Goal: Task Accomplishment & Management: Use online tool/utility

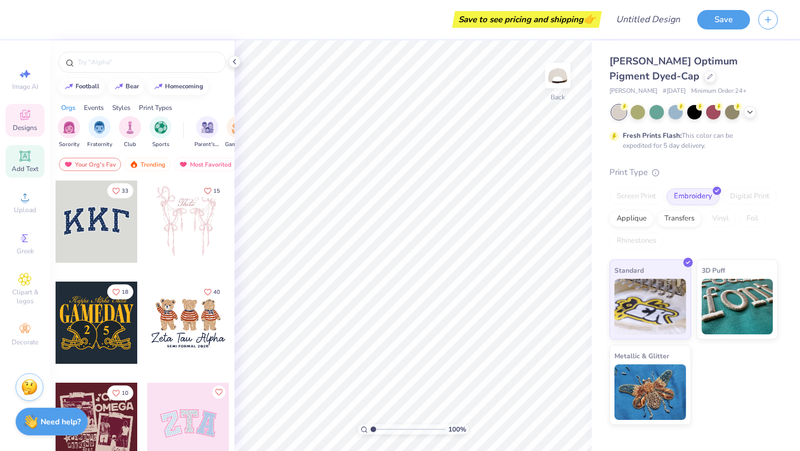
click at [24, 156] on icon at bounding box center [24, 156] width 11 height 11
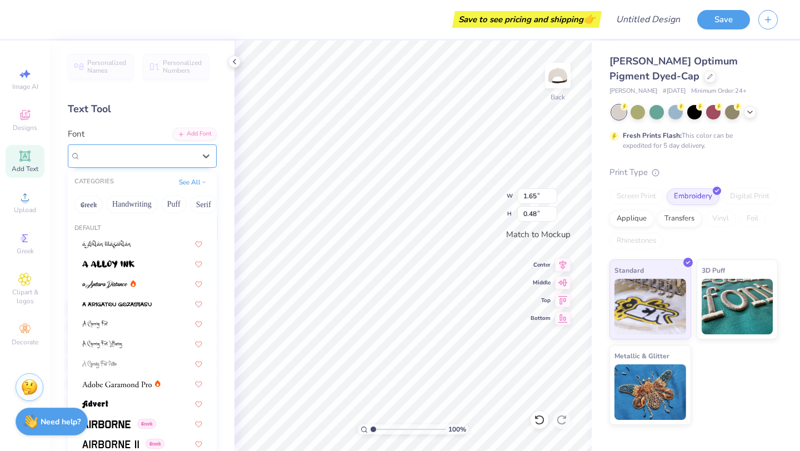
click at [174, 159] on div "Super Dream" at bounding box center [137, 155] width 117 height 17
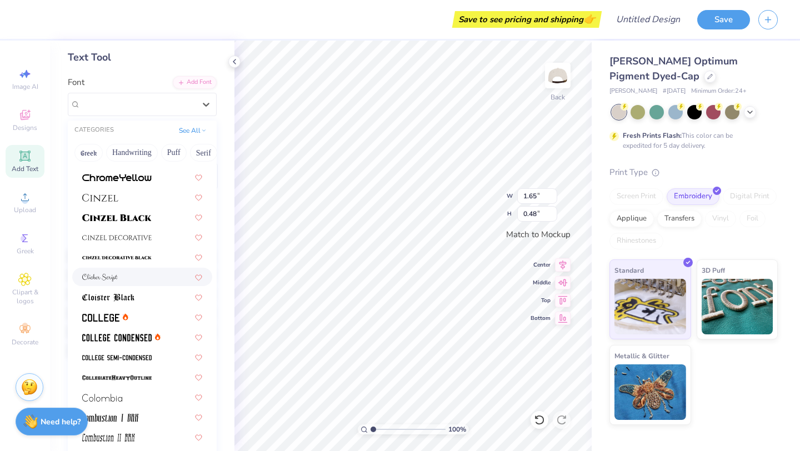
scroll to position [1340, 0]
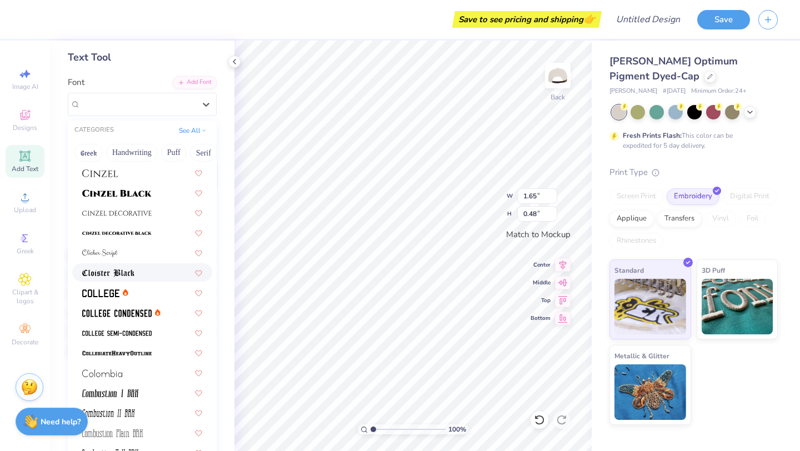
click at [125, 267] on span at bounding box center [108, 273] width 52 height 12
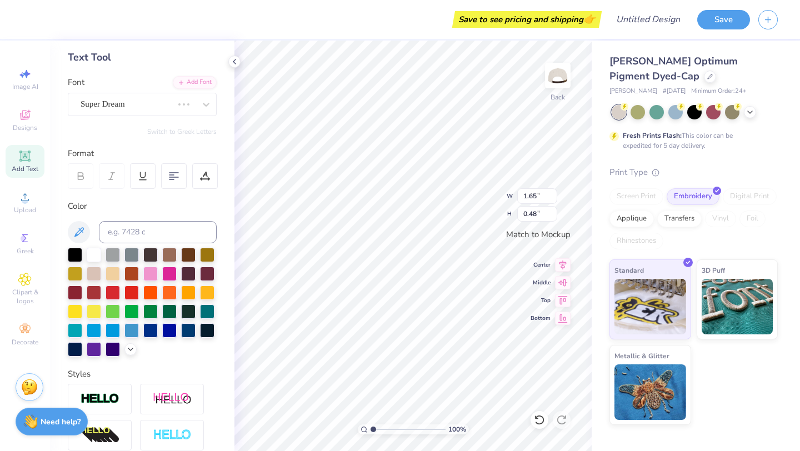
type input "1.81"
type input "0.49"
type textarea "T"
type textarea "[GEOGRAPHIC_DATA]"
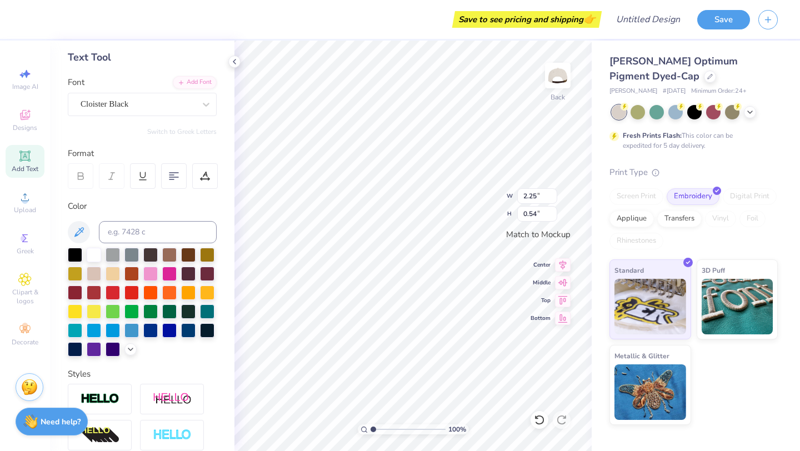
type textarea "Business"
type textarea "Society"
click at [147, 101] on div "Cloister Black" at bounding box center [137, 104] width 117 height 17
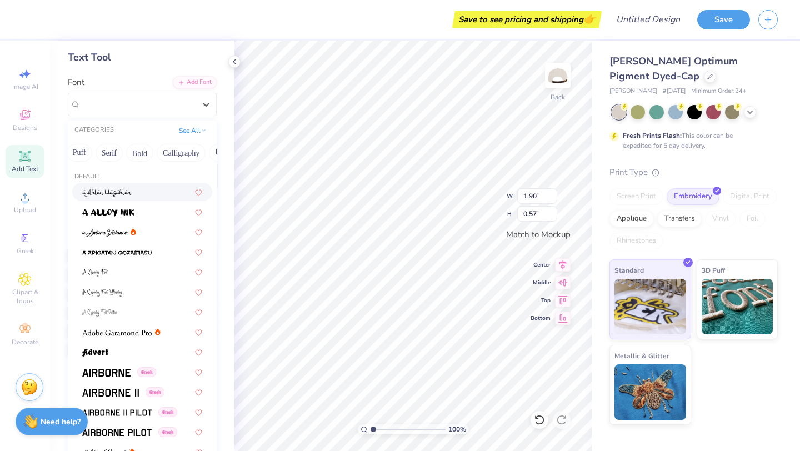
scroll to position [0, 151]
click at [126, 158] on button "Calligraphy" at bounding box center [125, 153] width 49 height 18
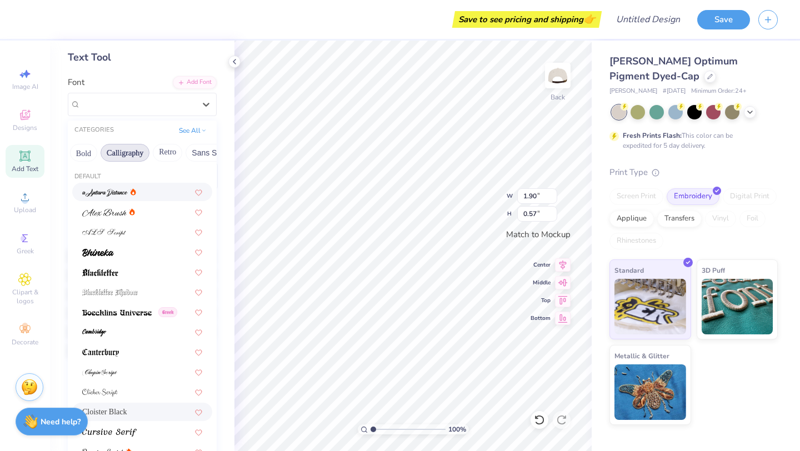
click at [107, 197] on span at bounding box center [105, 192] width 46 height 12
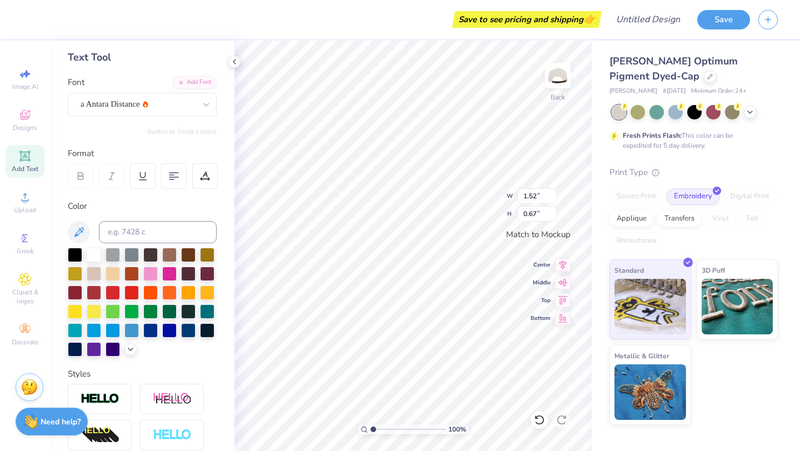
type input "1.52"
type input "0.67"
click at [149, 106] on div "a Antara Distance" at bounding box center [137, 104] width 117 height 17
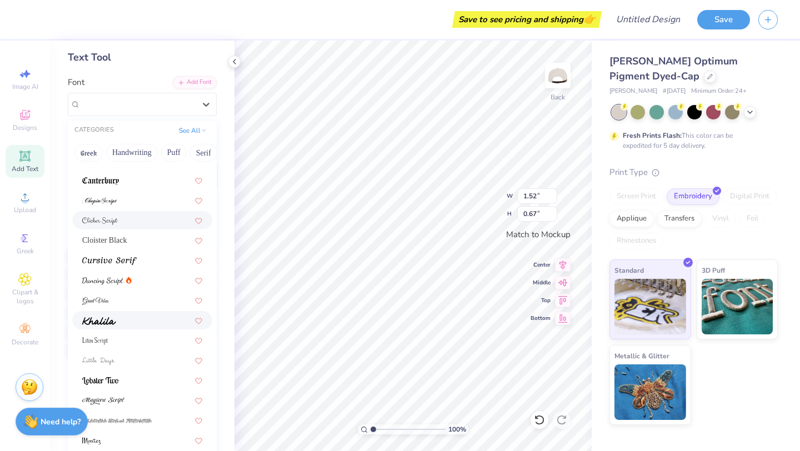
scroll to position [172, 0]
click at [101, 300] on img at bounding box center [95, 301] width 27 height 8
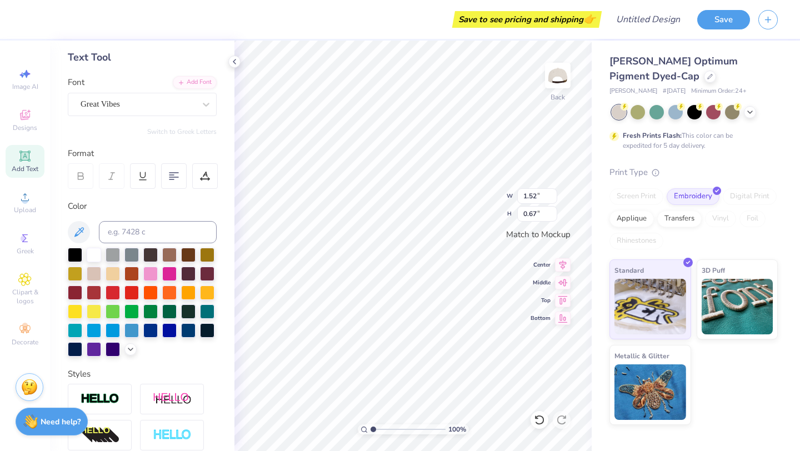
type input "1.77"
type input "0.77"
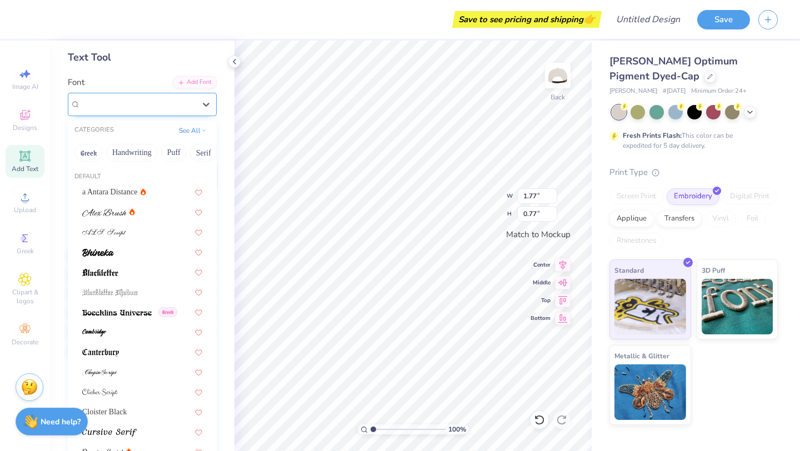
click at [148, 99] on div "Great Vibes" at bounding box center [137, 104] width 117 height 17
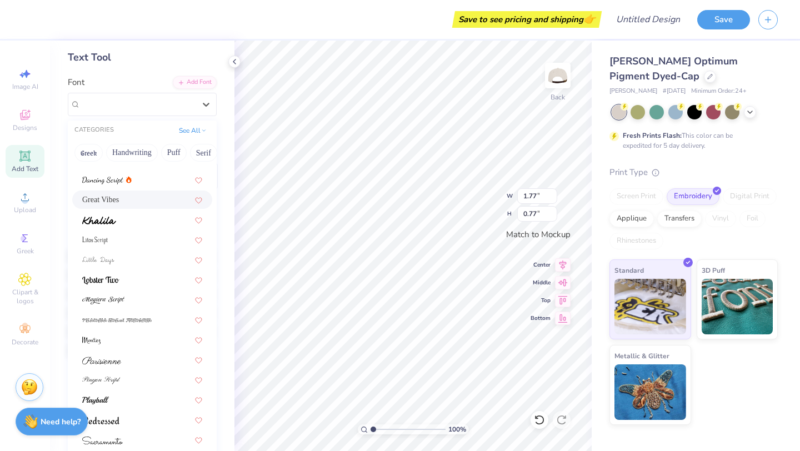
scroll to position [272, 0]
type input "2.25"
type input "0.54"
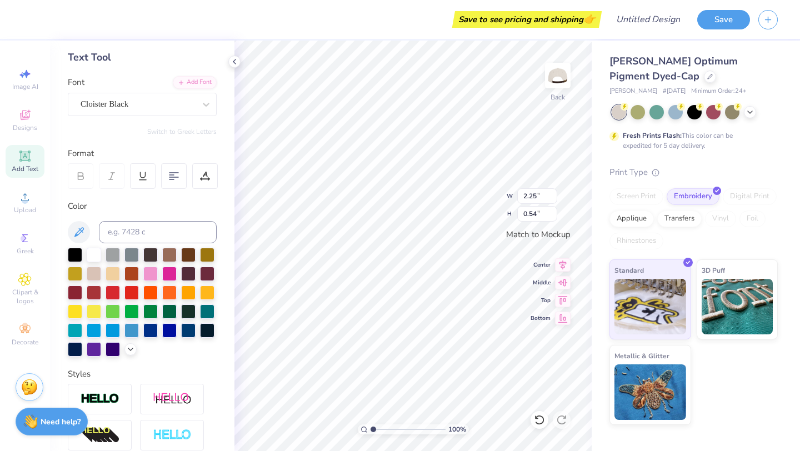
type input "1.77"
type input "0.77"
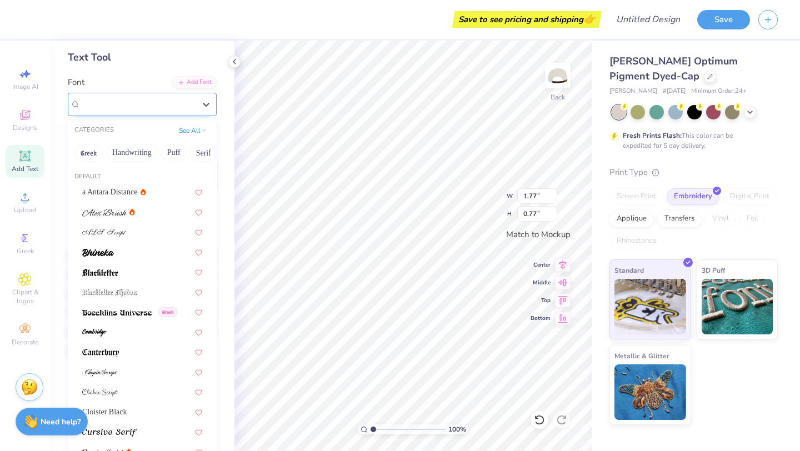
click at [123, 103] on div "Great Vibes" at bounding box center [137, 104] width 117 height 17
click at [87, 151] on button "Greek" at bounding box center [88, 153] width 28 height 18
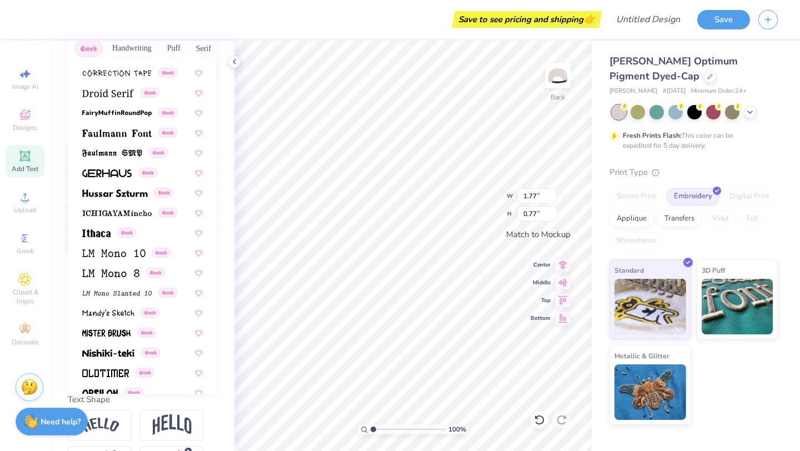
scroll to position [0, 0]
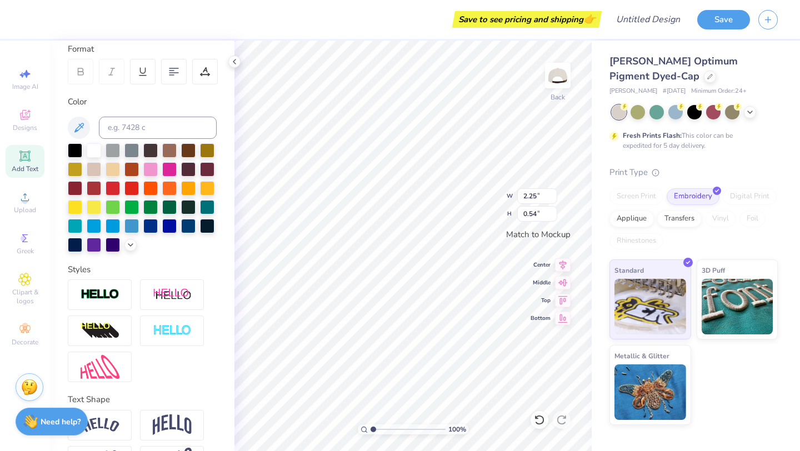
type textarea "Madion"
type textarea "MBS"
type input "2.79"
type input "0.91"
type input "3.46"
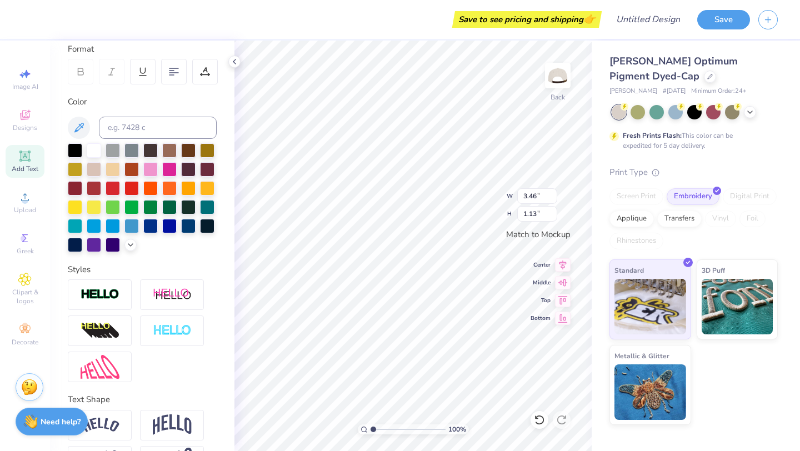
scroll to position [195, 0]
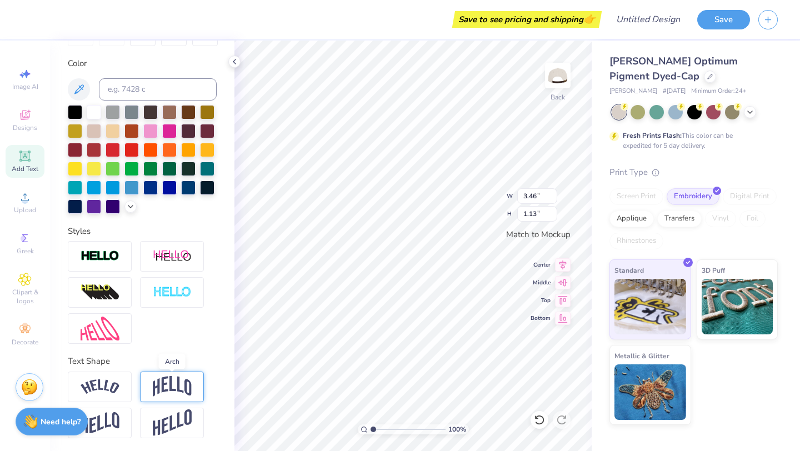
click at [180, 379] on img at bounding box center [172, 386] width 39 height 21
type input "1.81"
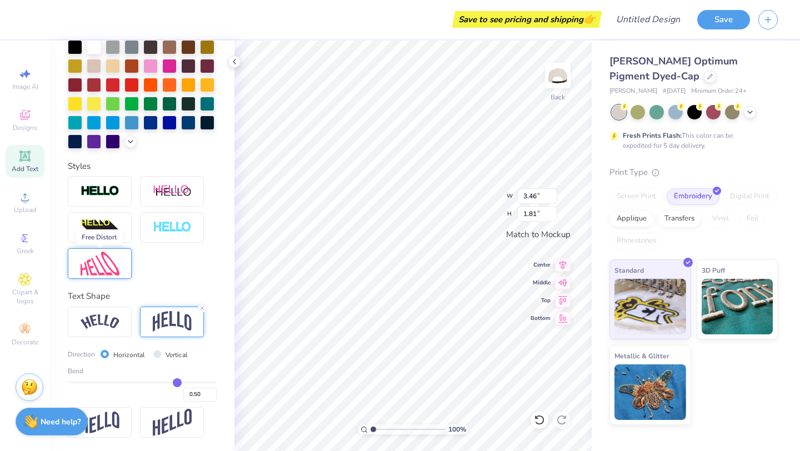
click at [97, 253] on img at bounding box center [100, 264] width 39 height 24
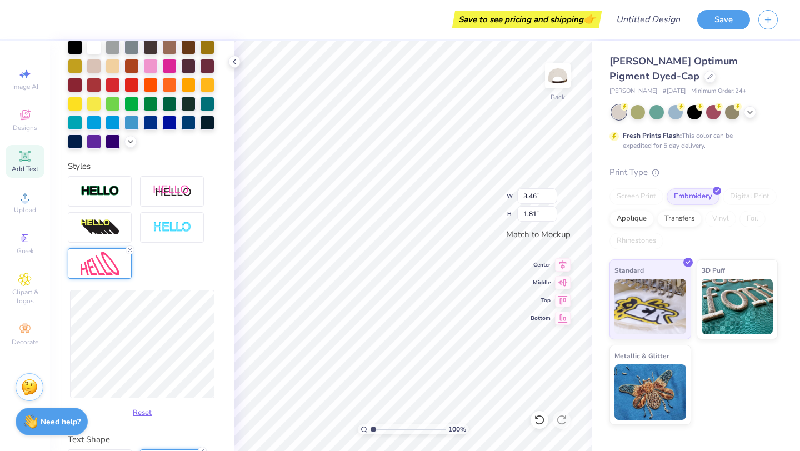
scroll to position [0, 0]
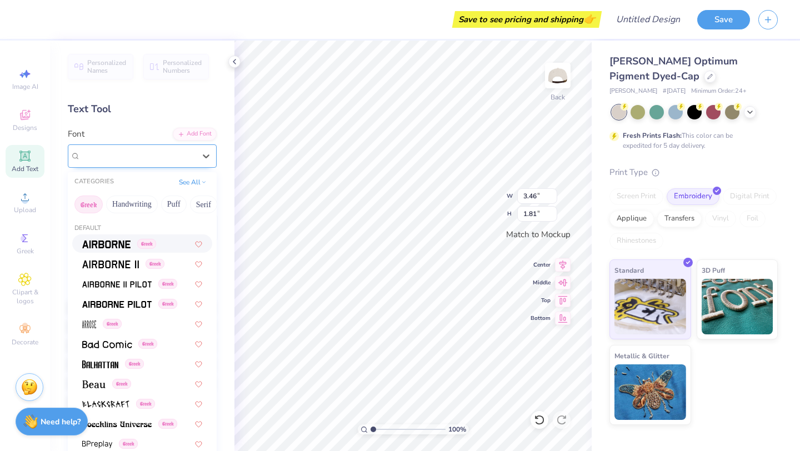
click at [138, 166] on div "Cloister Black" at bounding box center [142, 156] width 149 height 23
click at [114, 241] on img at bounding box center [106, 245] width 48 height 8
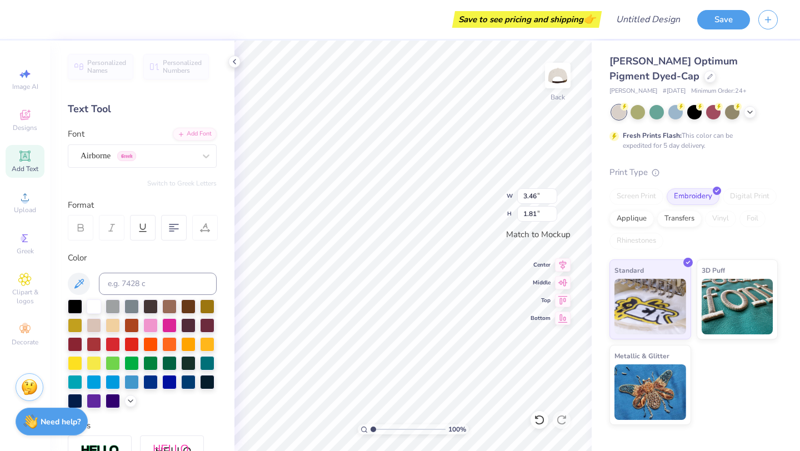
type input "2.75"
type input "1.59"
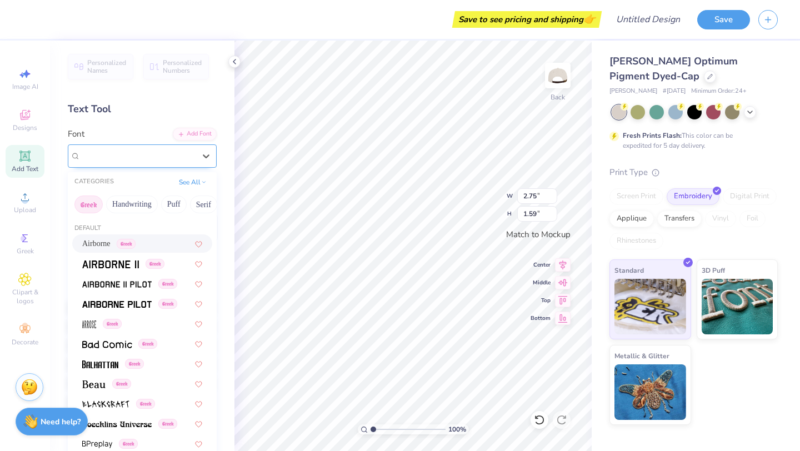
click at [147, 158] on div "Airborne Greek" at bounding box center [137, 155] width 117 height 17
click at [125, 264] on img at bounding box center [110, 265] width 57 height 8
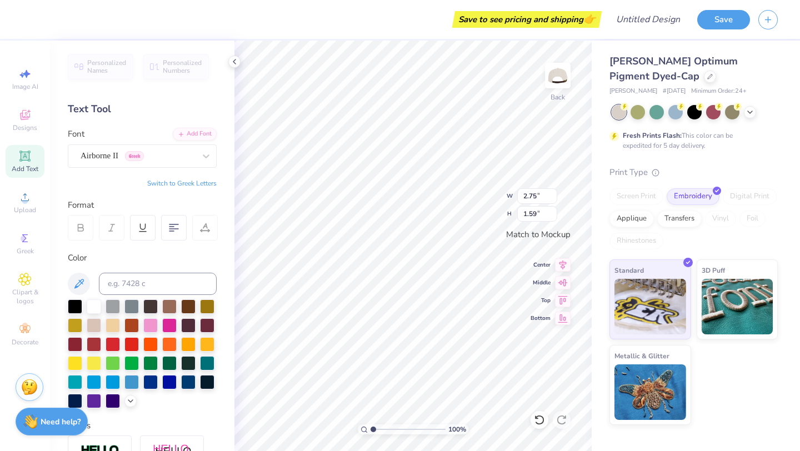
type input "2.70"
type input "1.58"
click at [173, 153] on div "Airborne II Greek" at bounding box center [137, 155] width 117 height 17
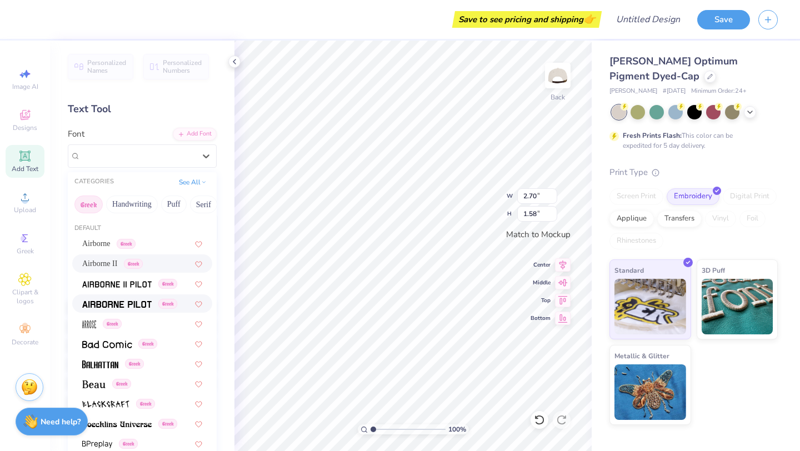
click at [131, 304] on img at bounding box center [116, 305] width 69 height 8
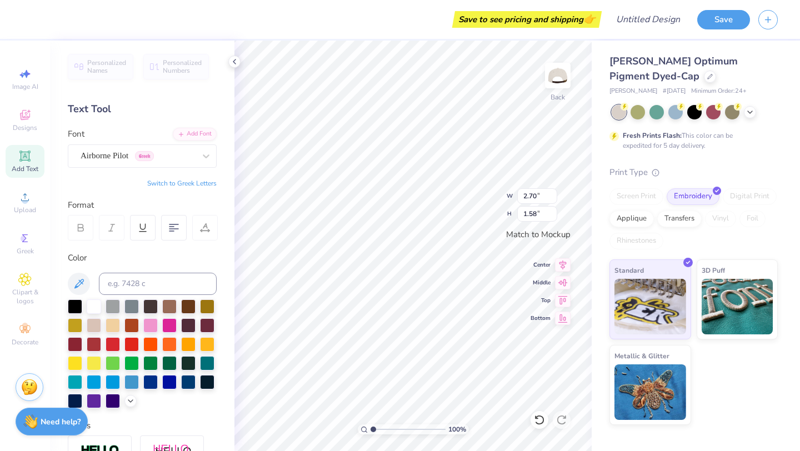
type input "2.75"
type input "1.59"
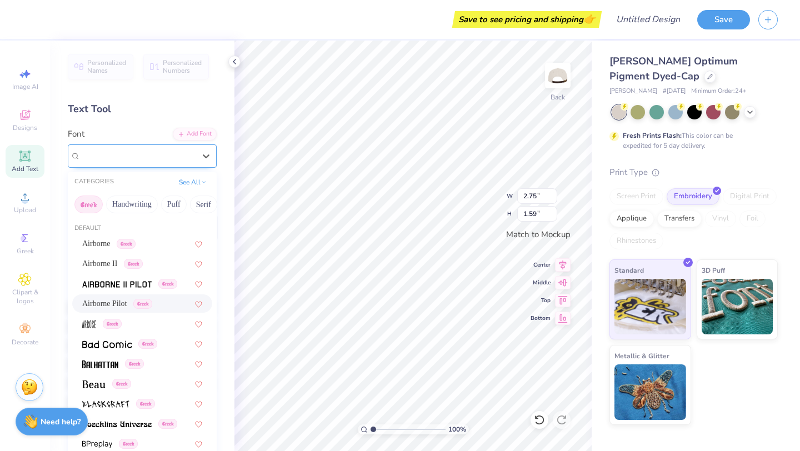
click at [186, 165] on div "Airborne Pilot Greek" at bounding box center [142, 156] width 149 height 23
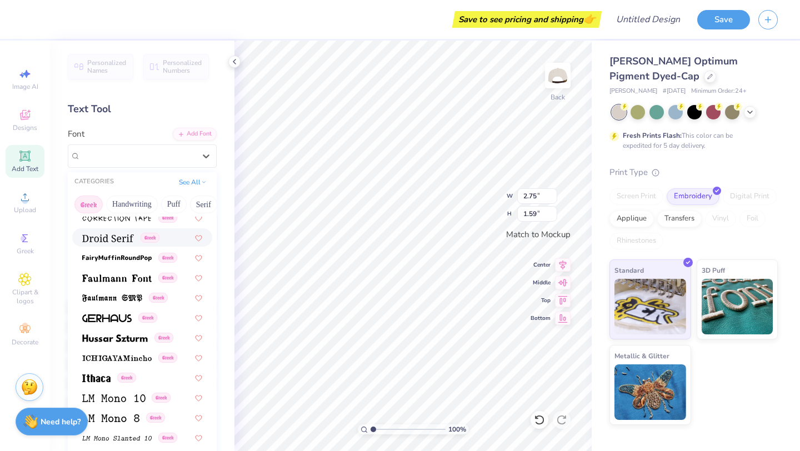
scroll to position [336, 0]
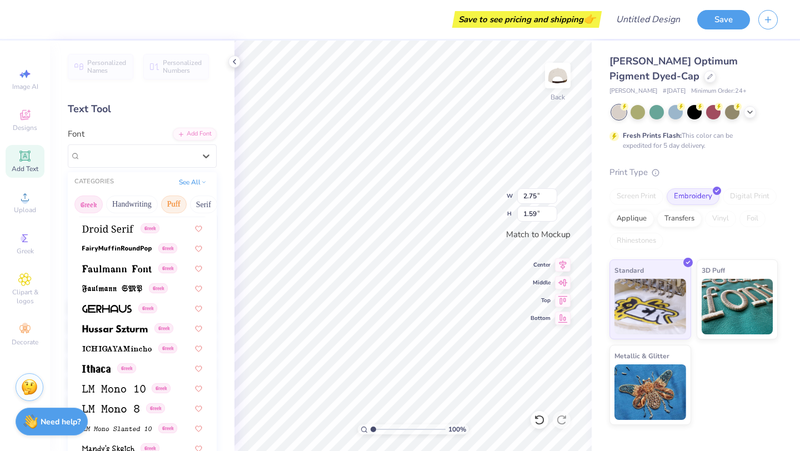
click at [172, 201] on button "Puff" at bounding box center [174, 205] width 26 height 18
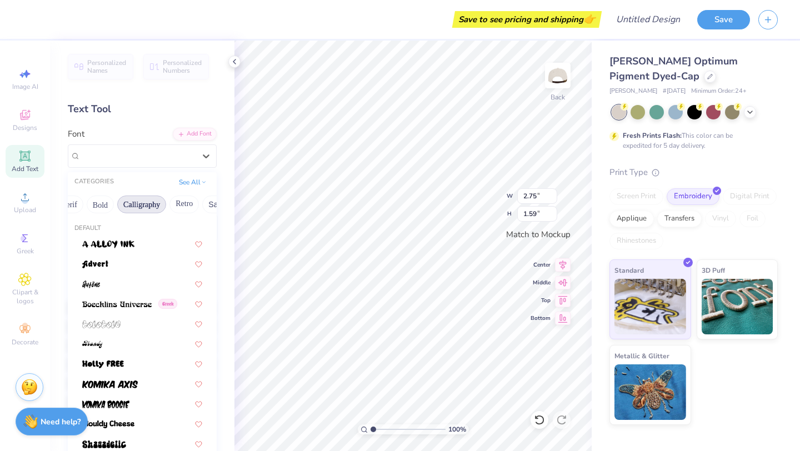
scroll to position [0, 128]
click at [106, 201] on button "Bold" at bounding box center [106, 205] width 27 height 18
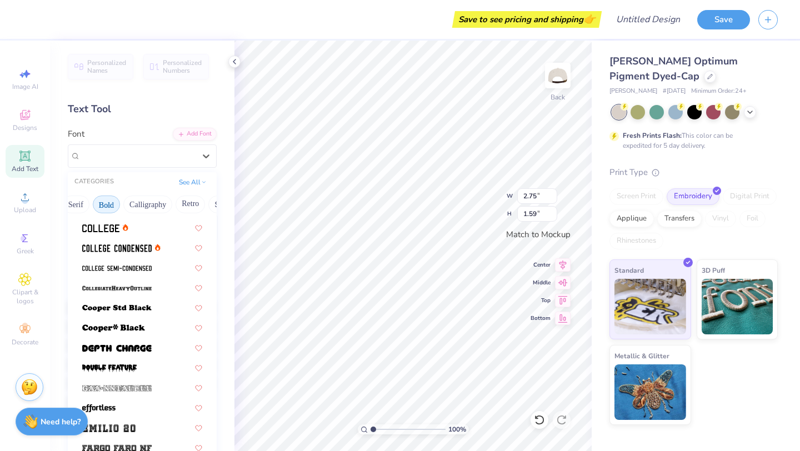
scroll to position [117, 0]
click at [94, 226] on img at bounding box center [100, 228] width 37 height 8
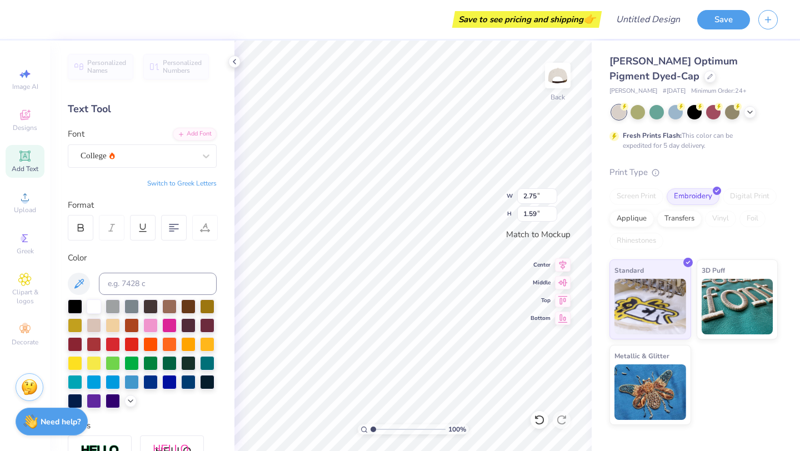
type input "2.32"
type input "1.43"
click at [729, 298] on img at bounding box center [738, 305] width 72 height 56
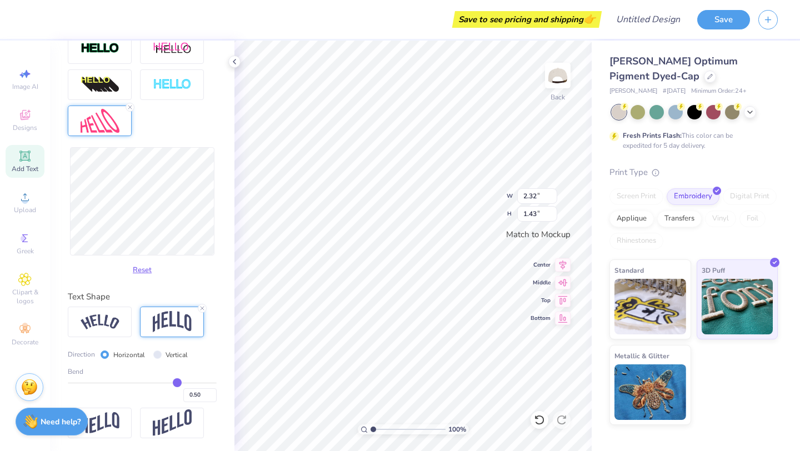
scroll to position [401, 0]
click at [155, 355] on input "Vertical" at bounding box center [157, 356] width 8 height 8
radio input "true"
type input "2.36"
type input "0.95"
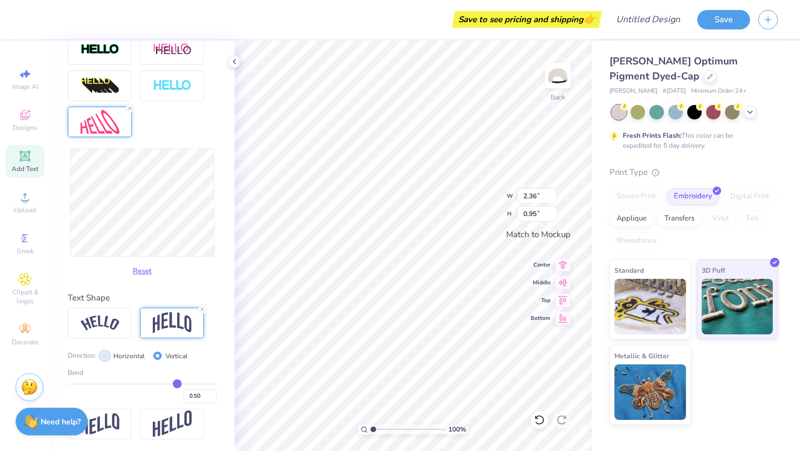
click at [104, 354] on input "Horizontal" at bounding box center [105, 356] width 8 height 8
radio input "true"
type input "2.32"
type input "1.43"
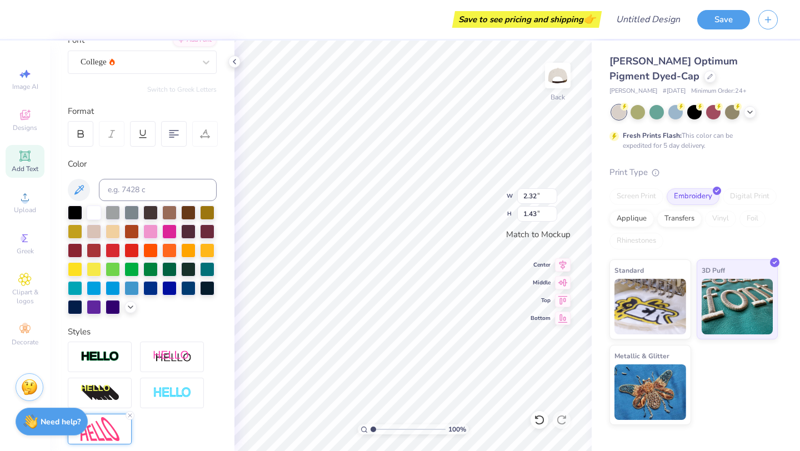
scroll to position [61, 0]
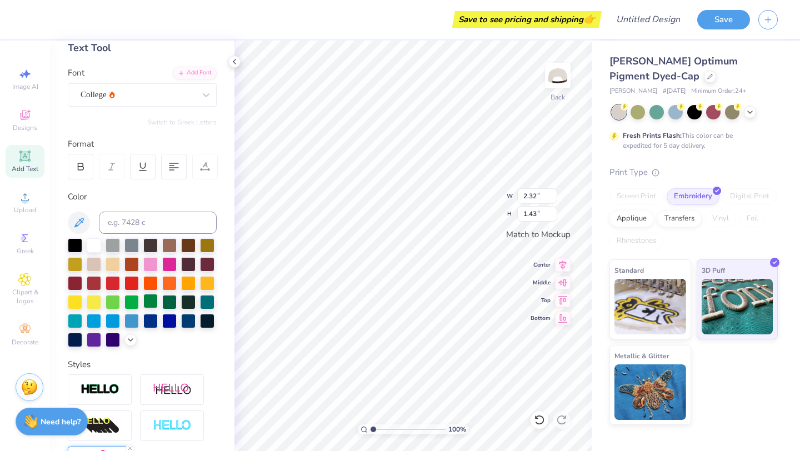
click at [149, 297] on div at bounding box center [150, 301] width 14 height 14
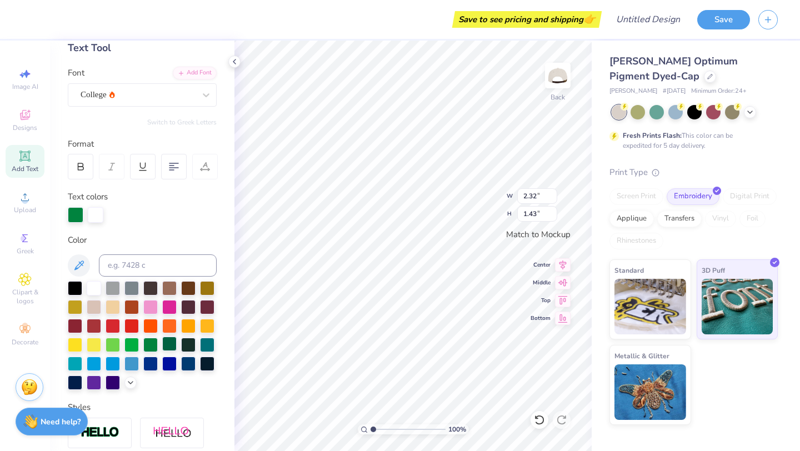
click at [168, 341] on div at bounding box center [169, 344] width 14 height 14
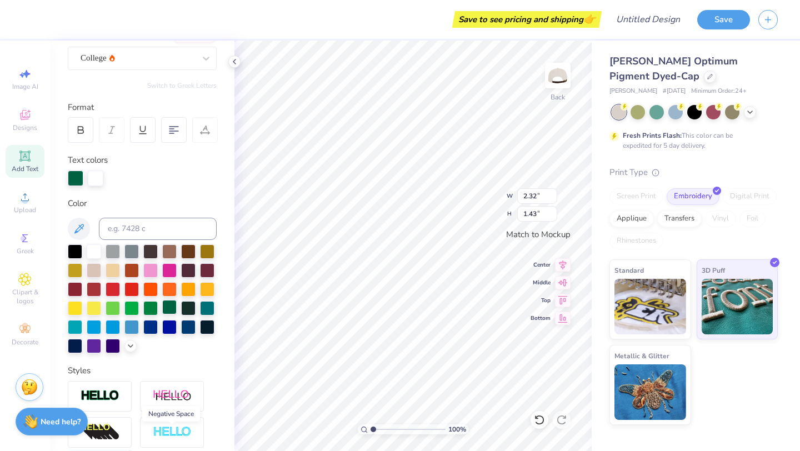
scroll to position [95, 0]
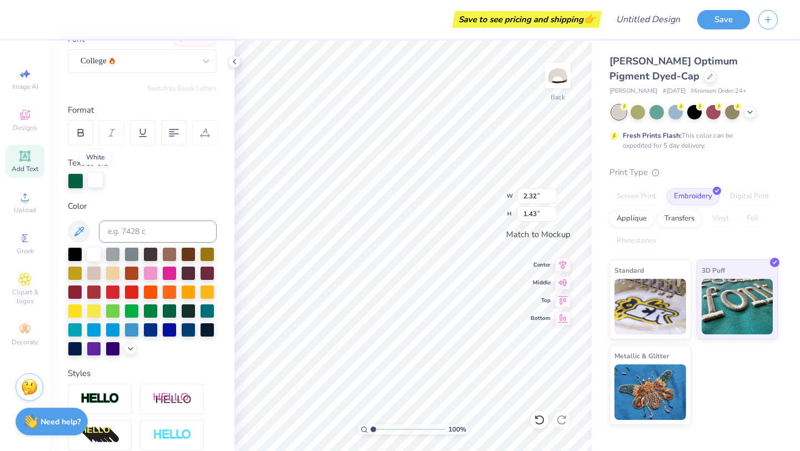
click at [92, 181] on div at bounding box center [96, 180] width 16 height 16
click at [113, 299] on div at bounding box center [142, 301] width 149 height 109
click at [111, 265] on div at bounding box center [113, 272] width 14 height 14
click at [112, 271] on div at bounding box center [113, 272] width 14 height 14
click at [97, 255] on div at bounding box center [94, 253] width 14 height 14
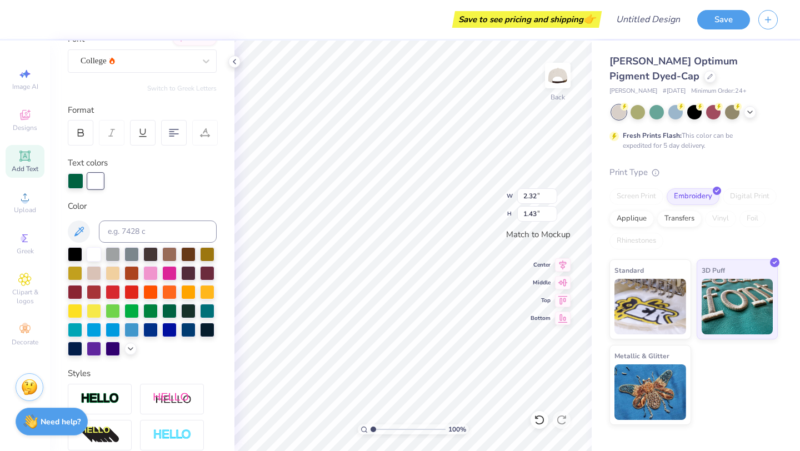
scroll to position [0, 0]
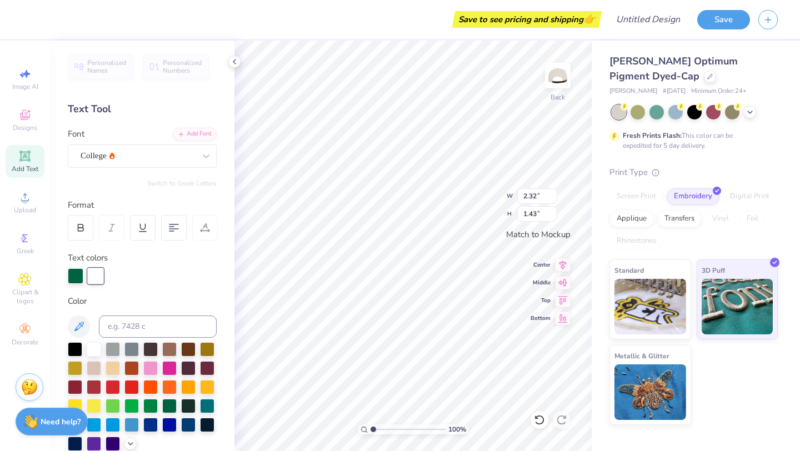
click at [156, 109] on div "Text Tool" at bounding box center [142, 109] width 149 height 15
click at [638, 219] on div "Applique" at bounding box center [632, 217] width 44 height 17
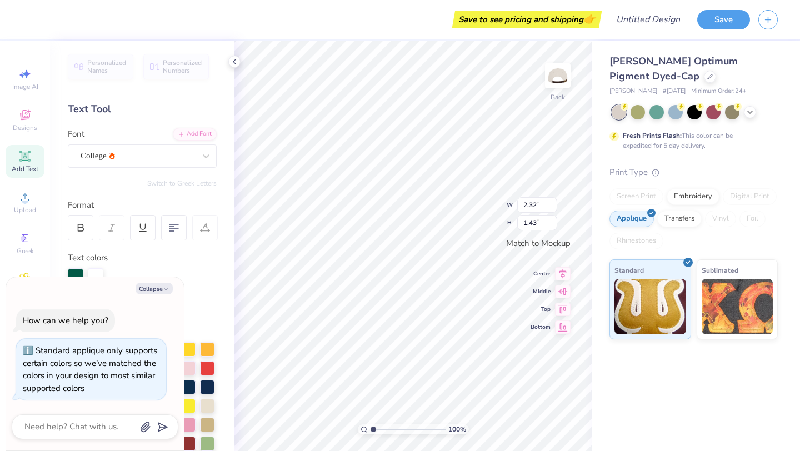
click at [211, 310] on div "Color" at bounding box center [142, 392] width 149 height 195
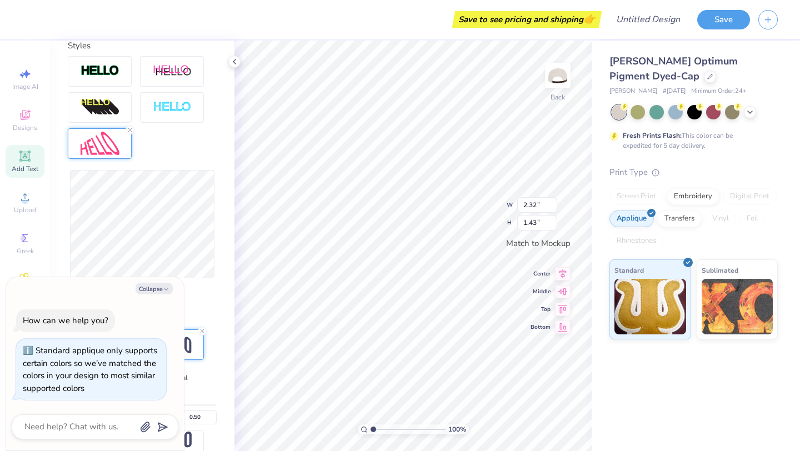
scroll to position [484, 0]
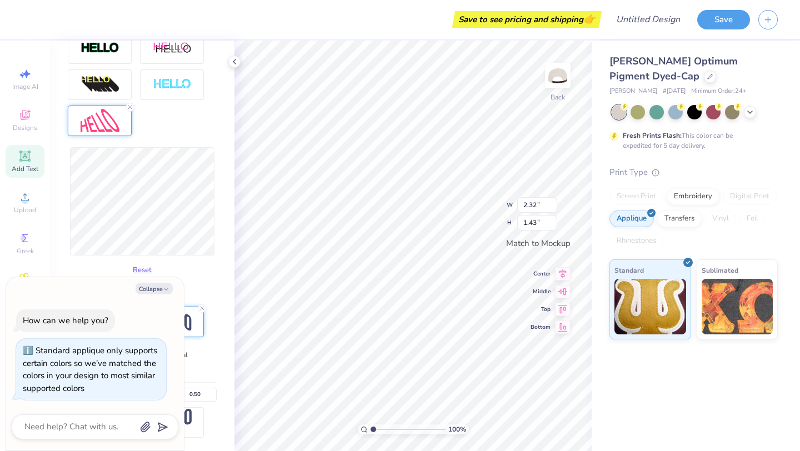
click at [188, 278] on div "Reset" at bounding box center [142, 213] width 149 height 132
click at [155, 288] on button "Collapse" at bounding box center [154, 289] width 37 height 12
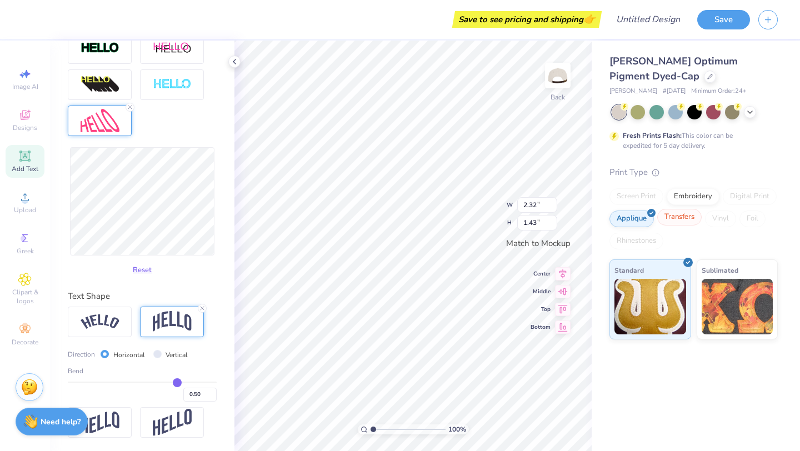
click at [691, 219] on div "Transfers" at bounding box center [680, 217] width 44 height 17
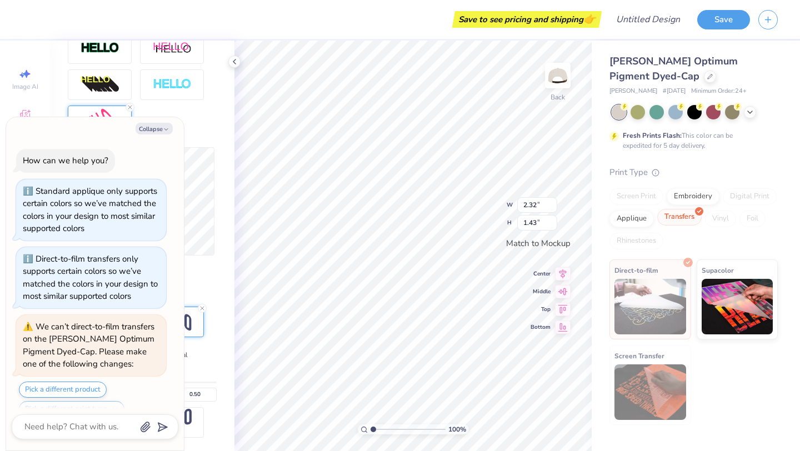
scroll to position [235, 0]
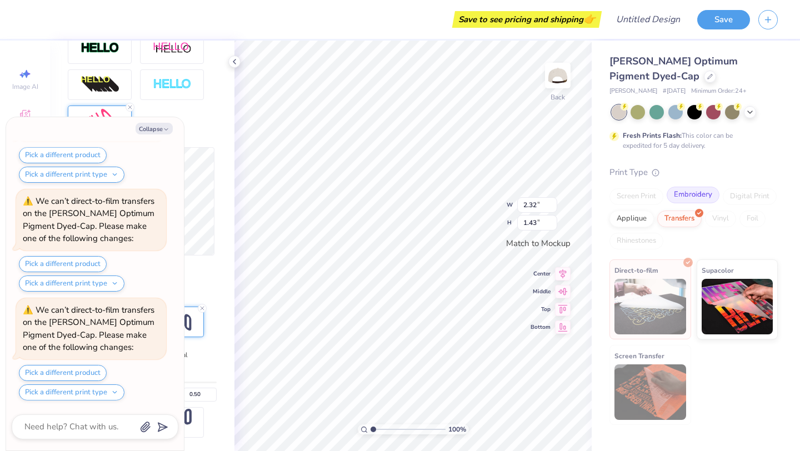
click at [693, 192] on div "Embroidery" at bounding box center [693, 195] width 53 height 17
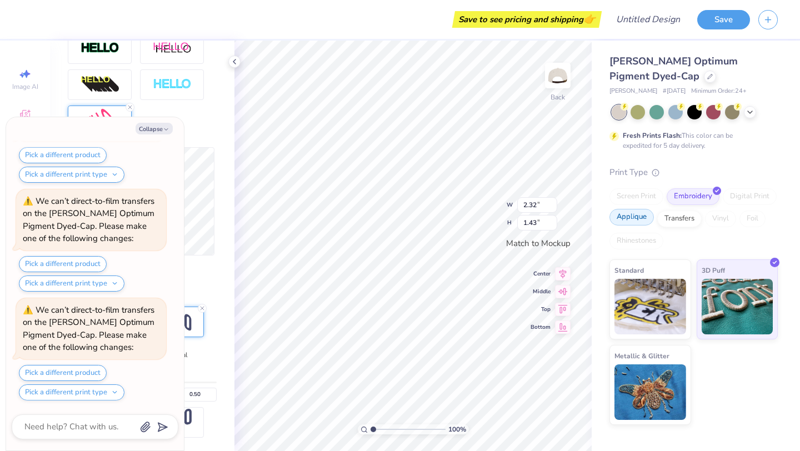
click at [644, 220] on div "Applique" at bounding box center [632, 217] width 44 height 17
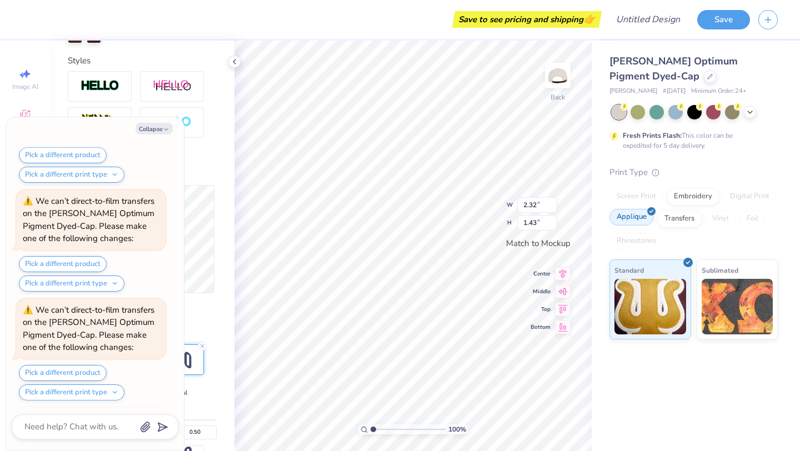
scroll to position [484, 0]
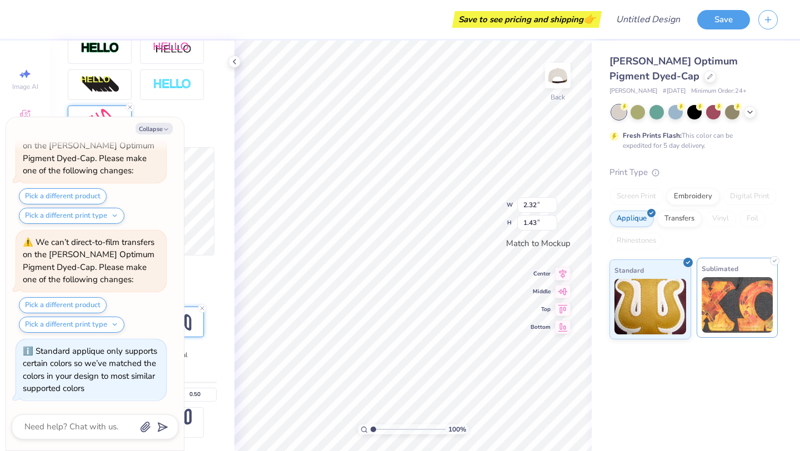
click at [716, 304] on img at bounding box center [738, 305] width 72 height 56
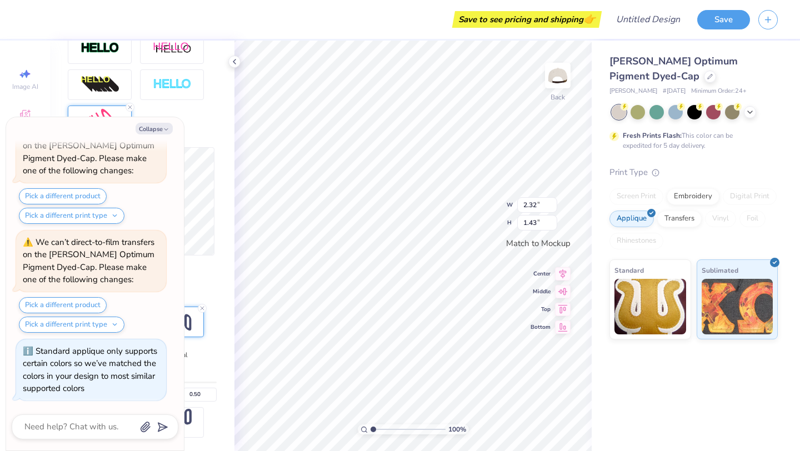
click at [151, 122] on div "Collapse How can we help you? Standard applique only supports certain colors so…" at bounding box center [95, 283] width 178 height 333
click at [152, 131] on button "Collapse" at bounding box center [154, 129] width 37 height 12
type textarea "x"
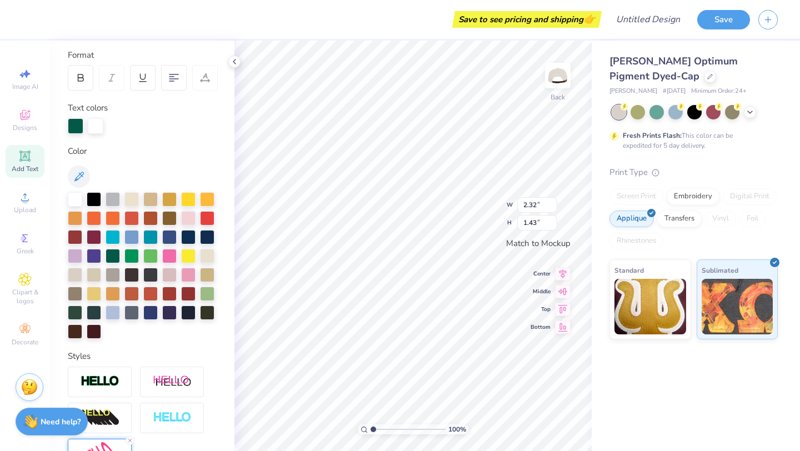
scroll to position [143, 0]
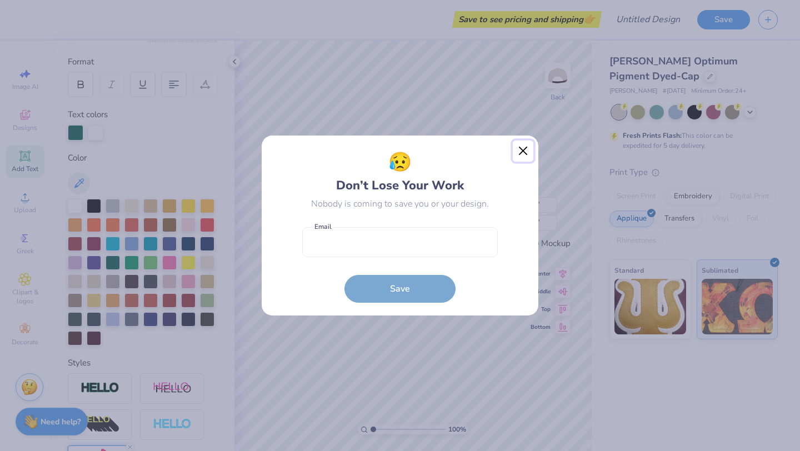
click at [526, 147] on button "Close" at bounding box center [523, 151] width 21 height 21
